Goal: Information Seeking & Learning: Find specific fact

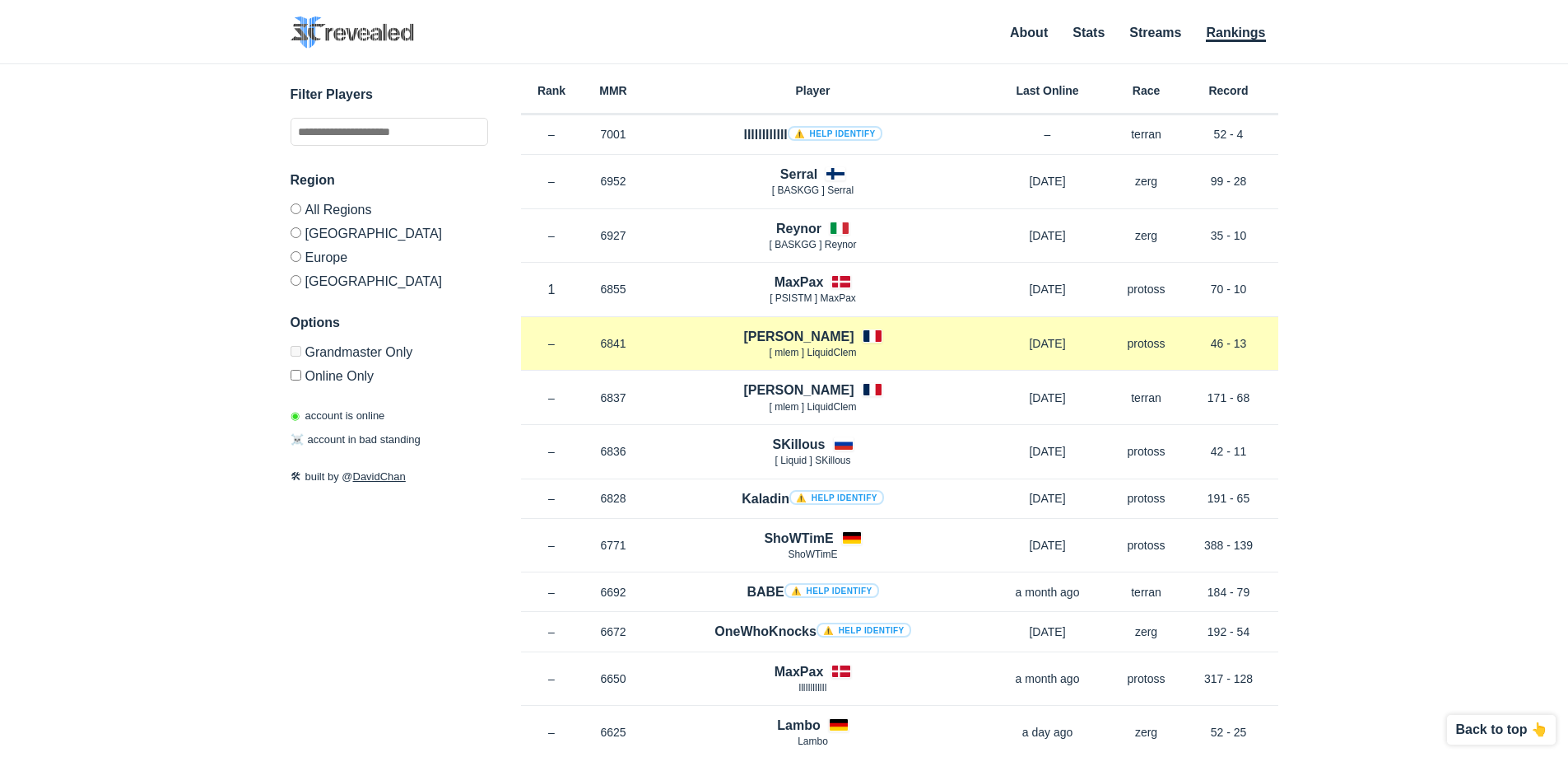
drag, startPoint x: 599, startPoint y: 289, endPoint x: 634, endPoint y: 344, distance: 65.2
click at [642, 350] on p "6841" at bounding box center [614, 343] width 62 height 16
drag, startPoint x: 637, startPoint y: 350, endPoint x: 666, endPoint y: 346, distance: 29.3
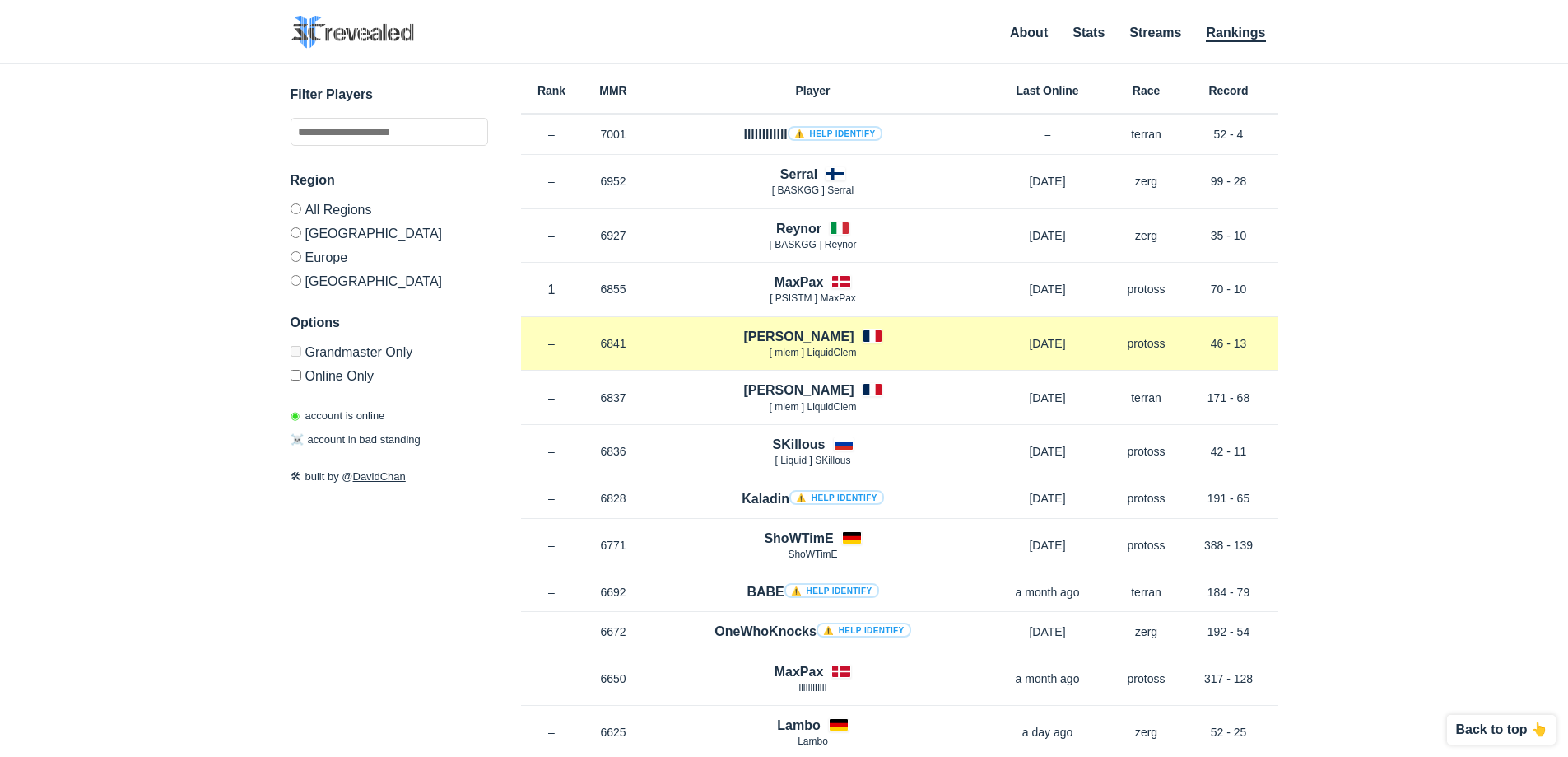
click at [680, 348] on p "[ mlem ] LiquidClem" at bounding box center [813, 352] width 337 height 14
